Goal: Information Seeking & Learning: Learn about a topic

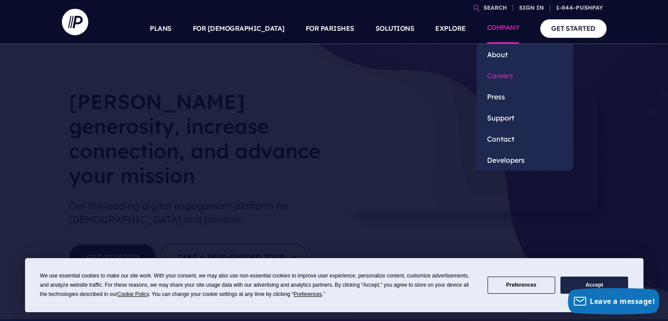
click at [501, 73] on link "Careers" at bounding box center [524, 75] width 97 height 21
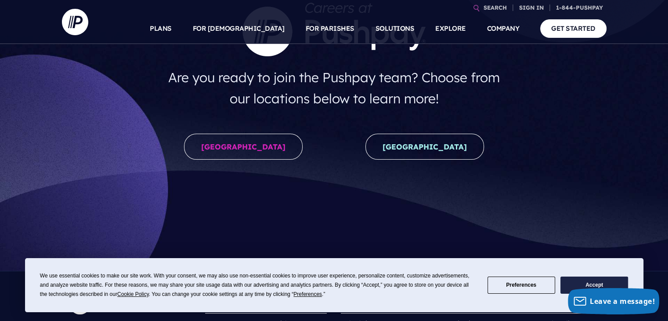
scroll to position [132, 0]
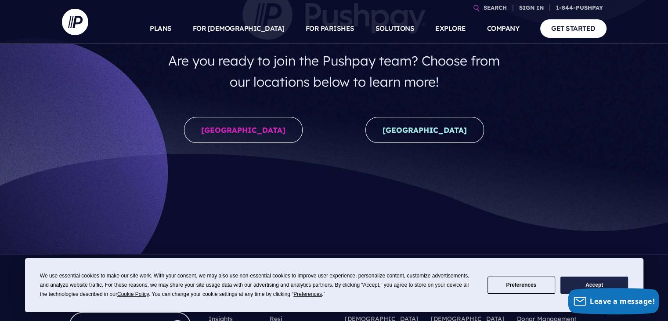
click at [602, 282] on button "Accept" at bounding box center [594, 284] width 68 height 17
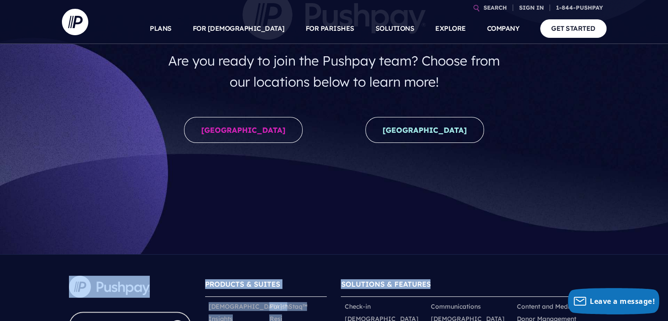
drag, startPoint x: 602, startPoint y: 282, endPoint x: 441, endPoint y: 180, distance: 190.9
click at [454, 210] on body "SEARCH SIGN IN ChurchStaq™ Giving" at bounding box center [334, 227] width 668 height 719
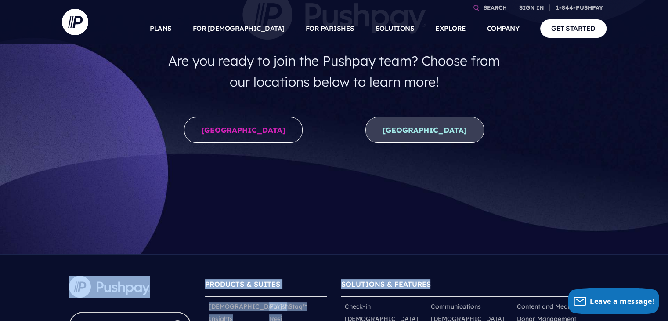
click at [436, 131] on link "[GEOGRAPHIC_DATA]" at bounding box center [424, 130] width 119 height 26
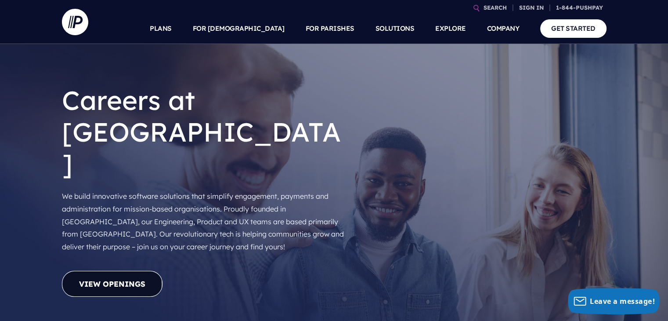
click at [130, 270] on link "View Openings" at bounding box center [112, 283] width 101 height 26
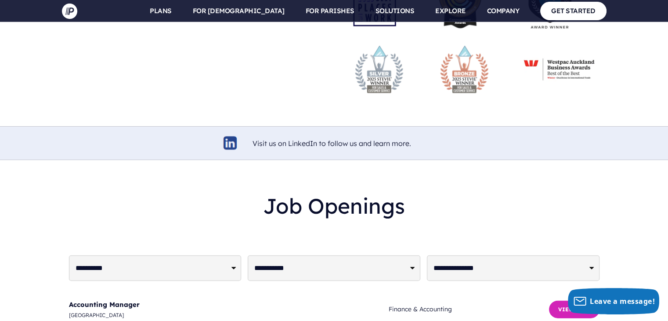
scroll to position [2116, 0]
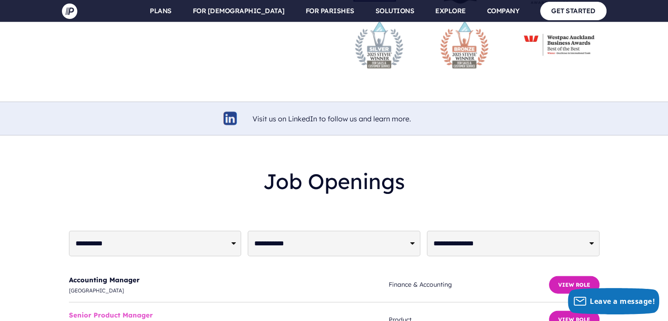
click at [115, 310] on link "Senior Product Manager" at bounding box center [111, 314] width 84 height 8
